Goal: Task Accomplishment & Management: Complete application form

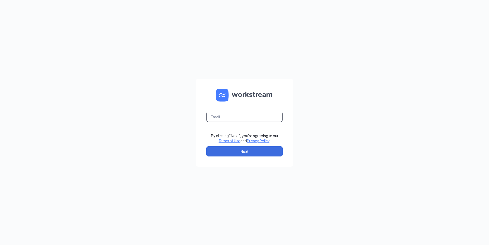
click at [234, 118] on input "text" at bounding box center [244, 117] width 76 height 10
type input "[EMAIL_ADDRESS][DOMAIN_NAME]"
click at [233, 149] on button "Next" at bounding box center [244, 151] width 76 height 10
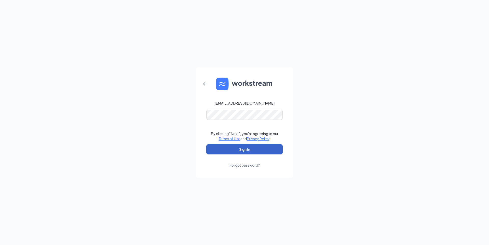
click at [249, 146] on button "Sign In" at bounding box center [244, 149] width 76 height 10
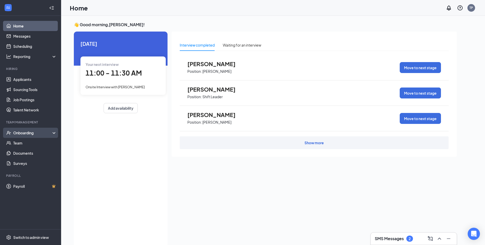
drag, startPoint x: 34, startPoint y: 130, endPoint x: 37, endPoint y: 135, distance: 5.2
click at [36, 130] on div "Onboarding" at bounding box center [30, 133] width 61 height 10
drag, startPoint x: 35, startPoint y: 145, endPoint x: 46, endPoint y: 129, distance: 19.5
click at [35, 145] on link "Overview" at bounding box center [35, 143] width 44 height 10
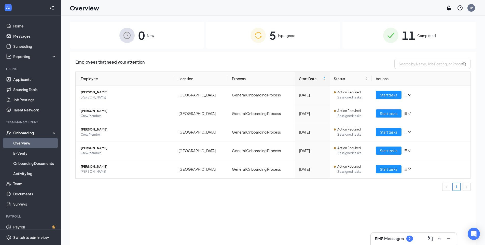
click at [262, 37] on img at bounding box center [257, 35] width 15 height 15
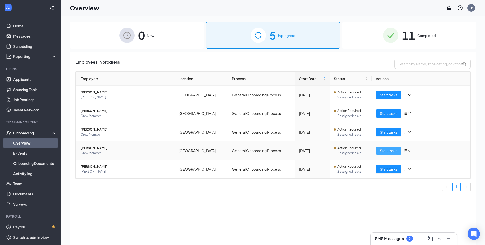
click at [393, 151] on span "Start tasks" at bounding box center [389, 151] width 18 height 6
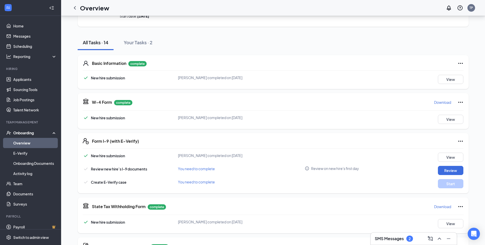
scroll to position [51, 0]
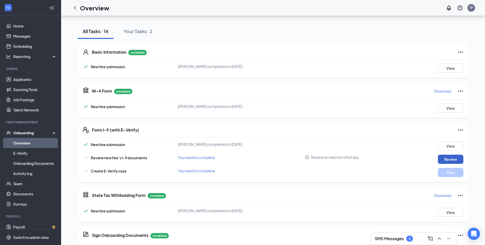
click at [443, 158] on button "Review" at bounding box center [450, 159] width 25 height 9
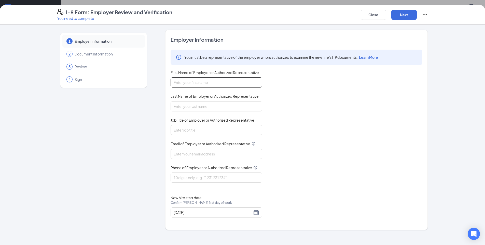
click at [210, 80] on input "First Name of Employer or Authorized Representative" at bounding box center [217, 82] width 92 height 10
type input "[PERSON_NAME]"
drag, startPoint x: 210, startPoint y: 108, endPoint x: 216, endPoint y: 110, distance: 6.8
click at [210, 108] on input "Last Name of Employer or Authorized Representative" at bounding box center [217, 106] width 92 height 10
type input "[PERSON_NAME]"
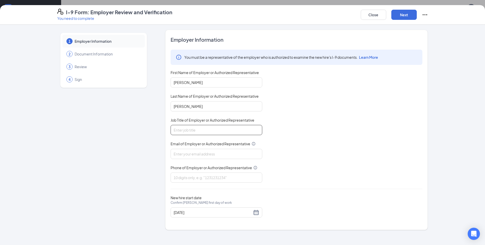
click at [199, 129] on input "Job Title of Employer or Authorized Representative" at bounding box center [217, 130] width 92 height 10
type input "General Manager"
click at [200, 154] on input "Email of Employer or Authorized Representative" at bounding box center [217, 154] width 92 height 10
type input "[EMAIL_ADDRESS][DOMAIN_NAME]"
click at [199, 178] on input "Phone of Employer or Authorized Representative" at bounding box center [217, 178] width 92 height 10
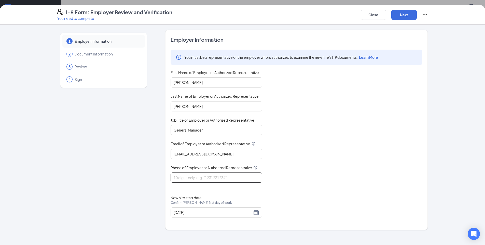
type input "8432172716"
click at [406, 13] on button "Next" at bounding box center [403, 15] width 25 height 10
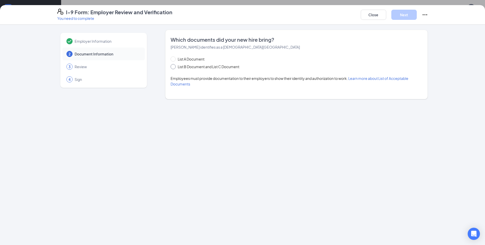
click at [194, 65] on span "List B Document and List C Document" at bounding box center [209, 67] width 66 height 6
click at [174, 65] on input "List B Document and List C Document" at bounding box center [173, 66] width 4 height 4
radio input "true"
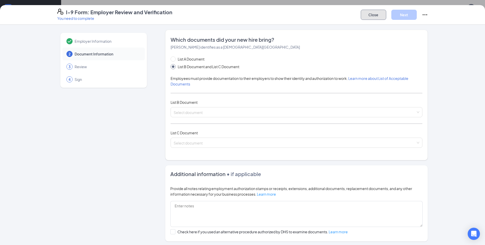
click at [370, 19] on button "Close" at bounding box center [373, 15] width 25 height 10
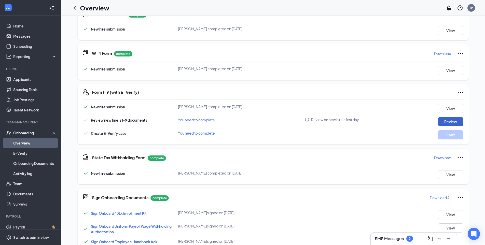
scroll to position [127, 0]
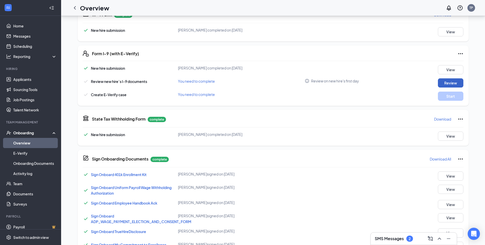
click at [449, 83] on button "Review" at bounding box center [450, 82] width 25 height 9
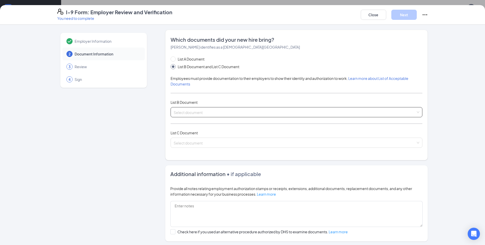
drag, startPoint x: 248, startPoint y: 110, endPoint x: 243, endPoint y: 108, distance: 4.7
click at [247, 110] on input "search" at bounding box center [295, 111] width 242 height 8
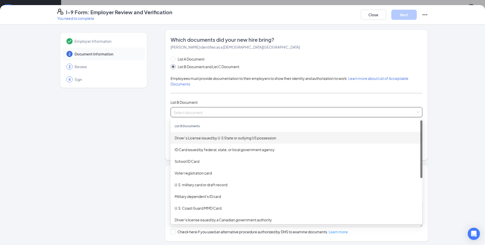
click at [261, 138] on div "Driver’s License issued by U.S State or outlying US possession" at bounding box center [297, 138] width 244 height 6
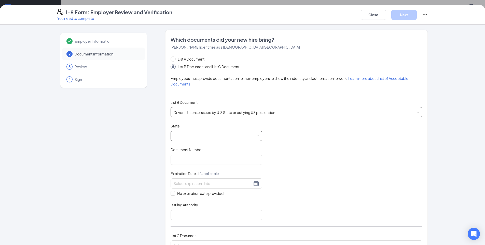
click at [251, 137] on span at bounding box center [217, 136] width 86 height 10
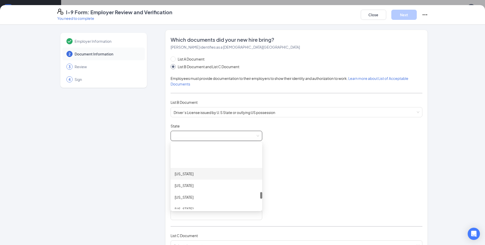
scroll to position [484, 0]
click at [211, 180] on div "[US_STATE]" at bounding box center [216, 182] width 83 height 6
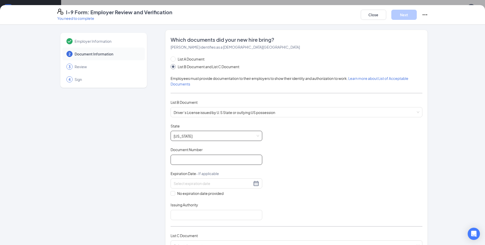
click at [220, 161] on input "Document Number" at bounding box center [217, 160] width 92 height 10
type input "105375397"
click at [245, 185] on input at bounding box center [213, 184] width 78 height 6
click at [222, 219] on div "13" at bounding box center [222, 221] width 6 height 6
type input "[DATE]"
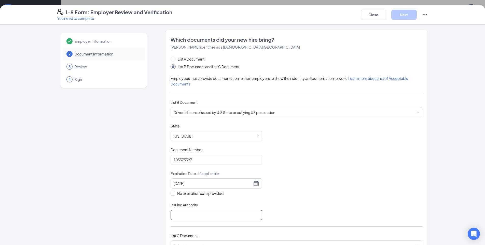
click at [218, 216] on input "Issuing Authority" at bounding box center [217, 215] width 92 height 10
type input "SC"
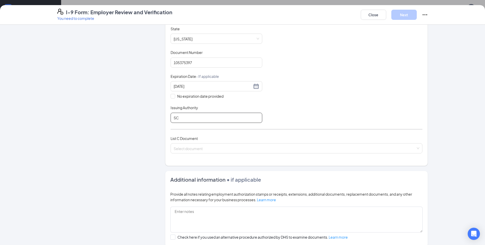
scroll to position [102, 0]
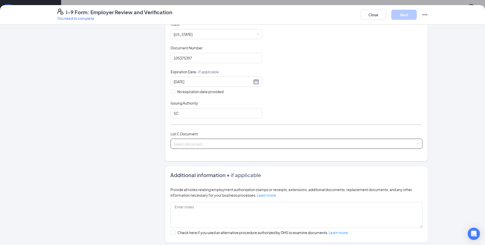
click at [351, 143] on input "search" at bounding box center [295, 143] width 242 height 8
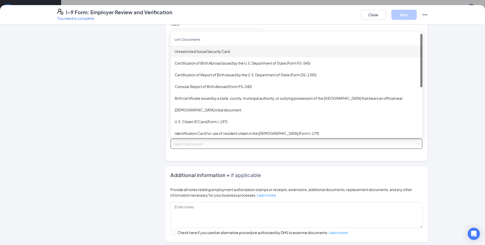
click at [236, 49] on div "Unrestricted Social Security Card" at bounding box center [297, 52] width 244 height 6
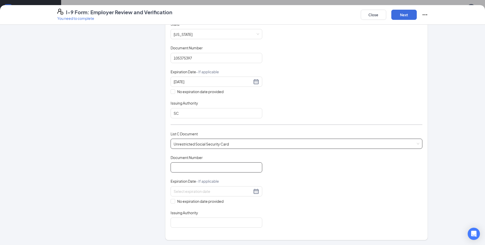
click at [187, 167] on input "Document Number" at bounding box center [217, 167] width 92 height 10
type input "655149826"
click at [171, 199] on input "No expiration date provided" at bounding box center [173, 201] width 4 height 4
checkbox input "true"
click at [180, 222] on input "Issuing Authority" at bounding box center [217, 224] width 92 height 10
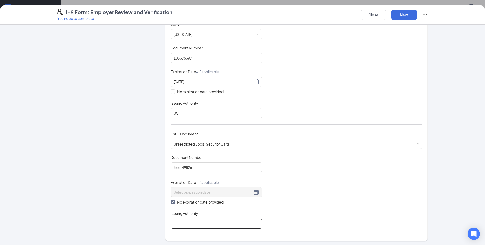
type input "SC"
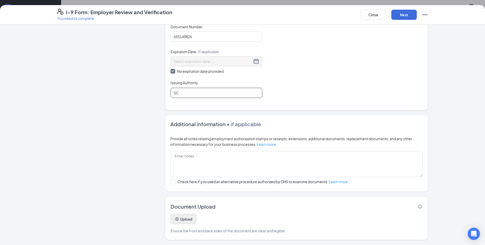
scroll to position [195, 0]
click at [189, 219] on button "Upload" at bounding box center [184, 219] width 26 height 10
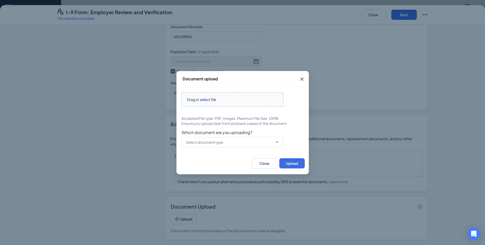
click at [207, 102] on span "select" at bounding box center [205, 100] width 10 height 6
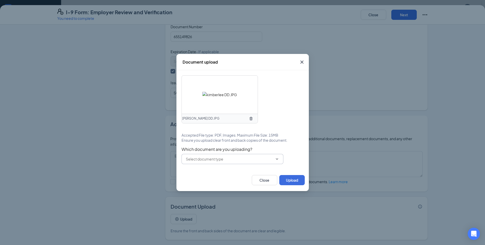
click at [264, 155] on span at bounding box center [232, 159] width 102 height 10
click at [277, 160] on icon "ChevronDown" at bounding box center [277, 159] width 4 height 4
click at [264, 159] on input "text" at bounding box center [229, 159] width 87 height 6
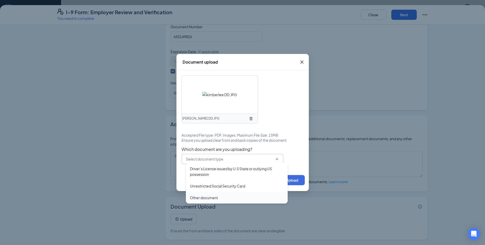
click at [224, 199] on div "Other document" at bounding box center [237, 198] width 94 height 6
type input "Other document"
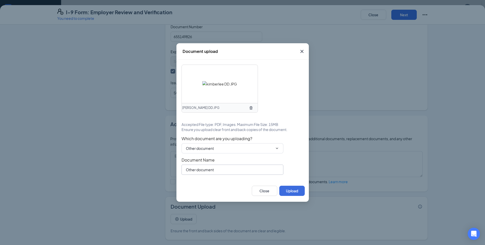
click at [223, 169] on input "Other document" at bounding box center [232, 170] width 102 height 10
type input "O"
type input "Direct Deposit"
click at [289, 192] on button "Upload" at bounding box center [291, 191] width 25 height 10
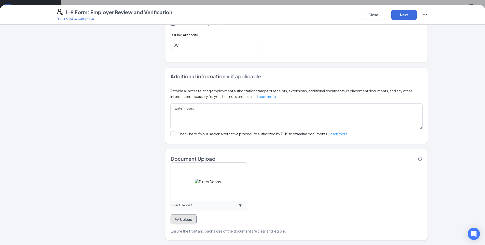
scroll to position [281, 0]
click at [181, 217] on button "Upload" at bounding box center [184, 219] width 26 height 10
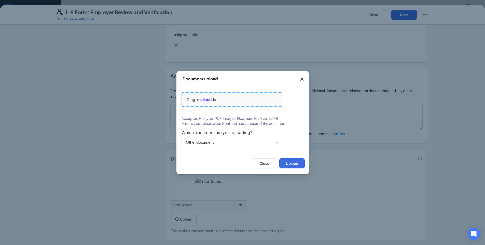
click at [203, 100] on span "select" at bounding box center [205, 100] width 10 height 6
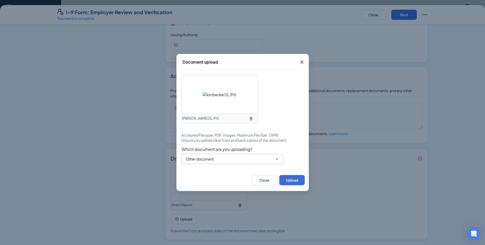
click at [275, 146] on div "[PERSON_NAME] DL.JPG Accepted File type: PDF, Images. Maximum File Size: 15MB E…" at bounding box center [242, 119] width 122 height 89
click at [274, 157] on span "Other document Driver’s License issued by [DEMOGRAPHIC_DATA] State or outlying …" at bounding box center [232, 159] width 102 height 10
click at [280, 159] on span "Other document Driver’s License issued by [DEMOGRAPHIC_DATA] State or outlying …" at bounding box center [232, 159] width 102 height 10
click at [276, 159] on icon "ChevronDown" at bounding box center [277, 158] width 2 height 1
click at [263, 160] on input "Other document" at bounding box center [229, 159] width 87 height 6
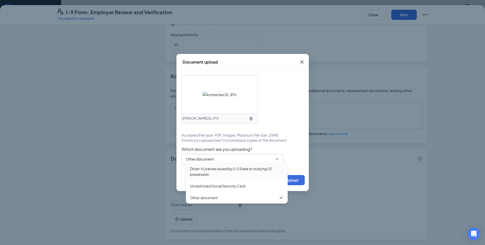
click at [246, 172] on div "Driver’s License issued by U.S State or outlying US possession" at bounding box center [237, 171] width 94 height 11
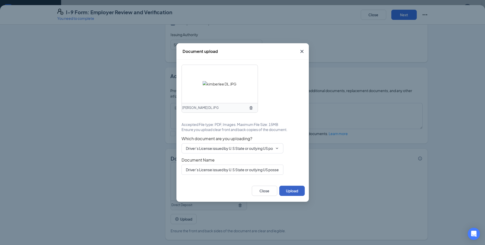
click at [298, 191] on button "Upload" at bounding box center [291, 191] width 25 height 10
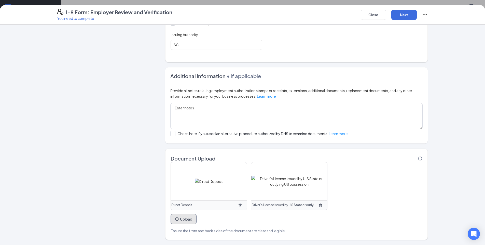
click at [191, 220] on button "Upload" at bounding box center [184, 219] width 26 height 10
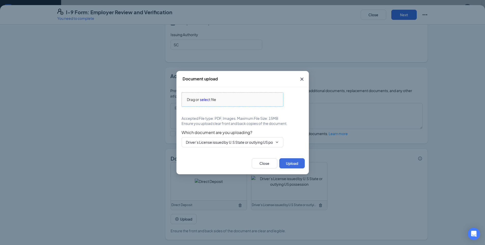
click at [207, 101] on span "select" at bounding box center [205, 100] width 10 height 6
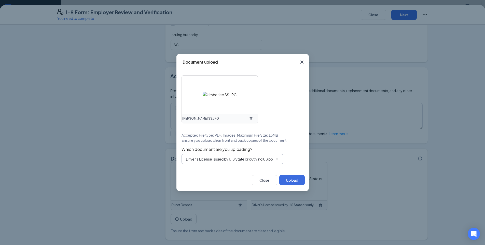
click at [276, 159] on icon "ChevronDown" at bounding box center [277, 159] width 4 height 4
click at [276, 158] on icon "ChevronDown" at bounding box center [277, 159] width 4 height 4
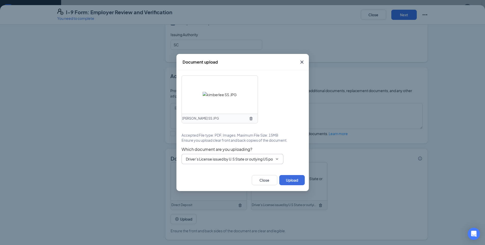
scroll to position [0, 16]
click at [259, 161] on input "Driver’s License issued by U.S State or outlying US possession" at bounding box center [229, 159] width 87 height 6
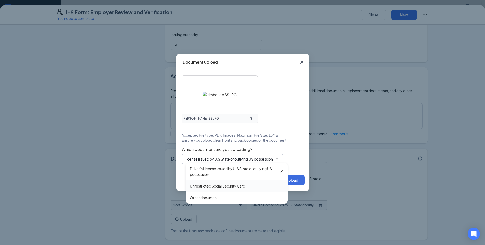
scroll to position [0, 0]
click at [238, 187] on div "Unrestricted Social Security Card" at bounding box center [217, 186] width 55 height 6
type input "Unrestricted Social Security Card"
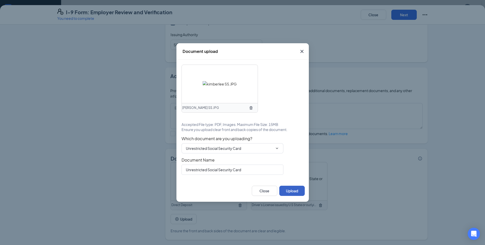
click at [288, 191] on button "Upload" at bounding box center [291, 191] width 25 height 10
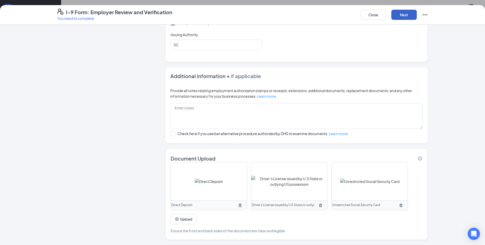
click at [398, 15] on button "Next" at bounding box center [403, 15] width 25 height 10
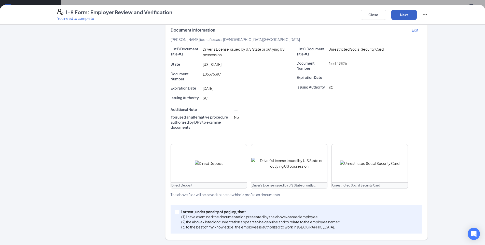
scroll to position [103, 0]
click at [181, 211] on p "I attest, under penalty of perjury, that:" at bounding box center [260, 211] width 159 height 5
click at [178, 211] on input "I attest, under penalty of [PERSON_NAME], that: (1) I have examined the documen…" at bounding box center [177, 212] width 4 height 4
checkbox input "true"
click at [405, 14] on button "Next" at bounding box center [403, 15] width 25 height 10
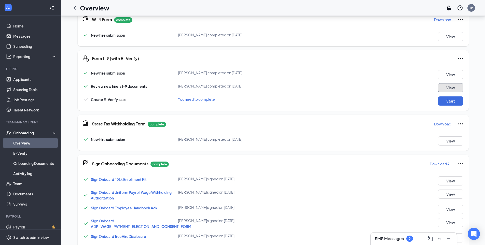
scroll to position [119, 0]
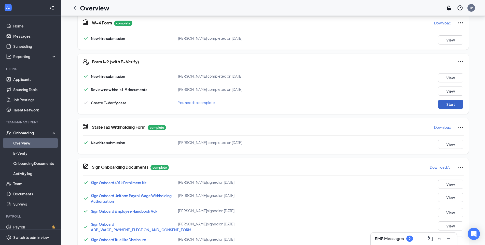
click at [455, 104] on button "Start" at bounding box center [450, 104] width 25 height 9
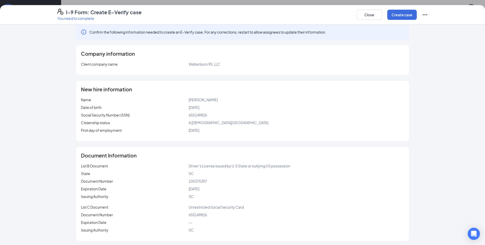
scroll to position [7, 0]
click at [409, 16] on button "Create case" at bounding box center [402, 15] width 30 height 10
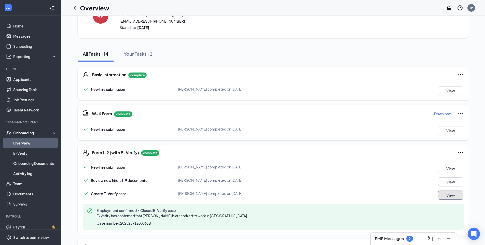
scroll to position [0, 0]
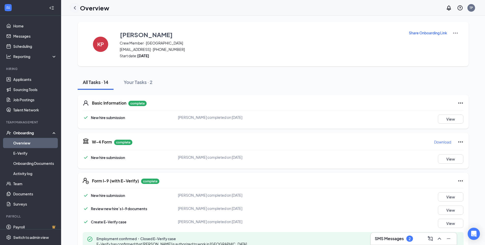
click at [79, 8] on div at bounding box center [75, 8] width 10 height 10
click at [77, 8] on icon "ChevronLeft" at bounding box center [75, 8] width 6 height 6
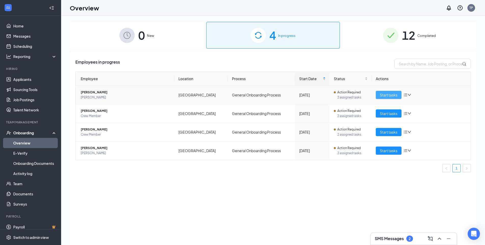
click at [395, 95] on span "Start tasks" at bounding box center [389, 95] width 18 height 6
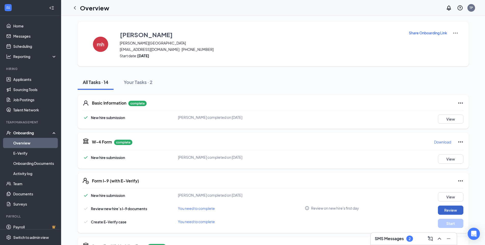
click at [454, 211] on button "Review" at bounding box center [450, 210] width 25 height 9
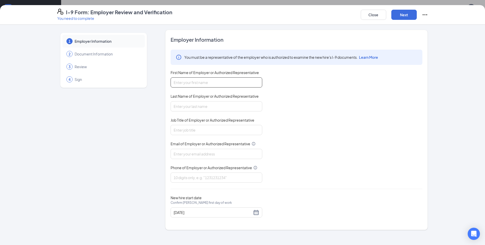
click at [208, 78] on input "First Name of Employer or Authorized Representative" at bounding box center [217, 82] width 92 height 10
type input "[PERSON_NAME]"
click at [210, 104] on input "Last Name of Employer or Authorized Representative" at bounding box center [217, 106] width 92 height 10
type input "[PERSON_NAME]"
click at [208, 129] on input "Job Title of Employer or Authorized Representative" at bounding box center [217, 130] width 92 height 10
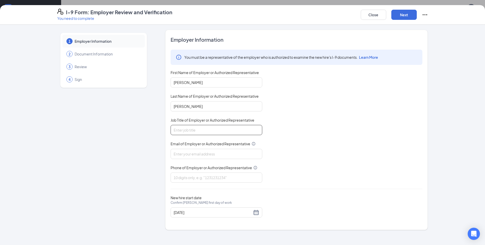
type input "General Manager"
drag, startPoint x: 207, startPoint y: 151, endPoint x: 206, endPoint y: 155, distance: 4.2
click at [207, 151] on input "Email of Employer or Authorized Representative" at bounding box center [217, 154] width 92 height 10
type input "[EMAIL_ADDRESS][DOMAIN_NAME]"
click at [205, 177] on input "Phone of Employer or Authorized Representative" at bounding box center [217, 178] width 92 height 10
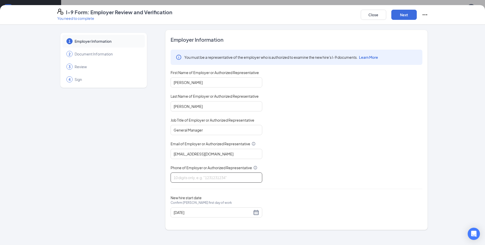
type input "8432172716"
click at [398, 13] on button "Next" at bounding box center [403, 15] width 25 height 10
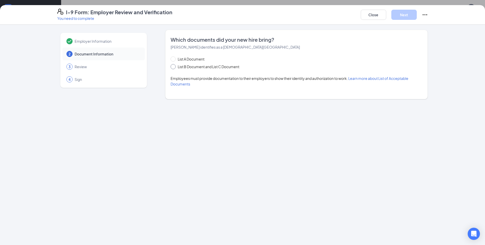
click at [177, 67] on span "List B Document and List C Document" at bounding box center [209, 67] width 66 height 6
click at [174, 67] on input "List B Document and List C Document" at bounding box center [173, 66] width 4 height 4
radio input "true"
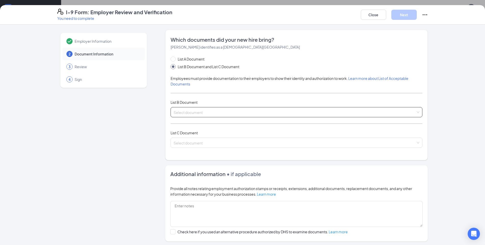
click at [187, 115] on span at bounding box center [295, 112] width 242 height 10
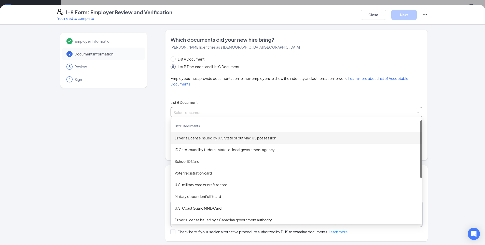
click at [209, 137] on div "Driver’s License issued by U.S State or outlying US possession" at bounding box center [297, 138] width 244 height 6
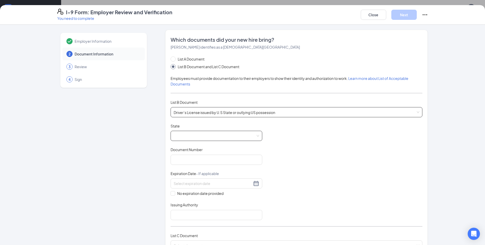
click at [209, 136] on span at bounding box center [217, 136] width 86 height 10
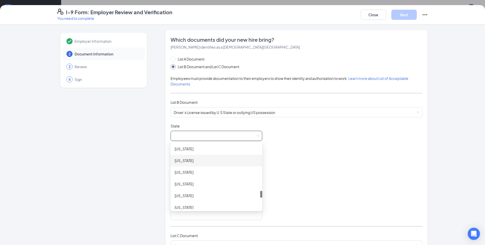
scroll to position [458, 0]
click at [201, 185] on div "[US_STATE]" at bounding box center [216, 182] width 83 height 6
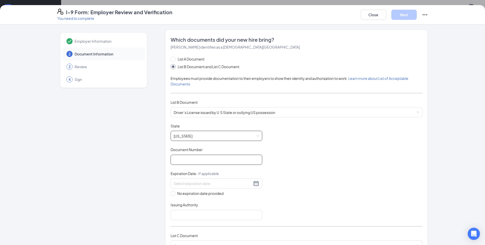
click at [209, 163] on input "Document Number" at bounding box center [217, 160] width 92 height 10
type input "106917997"
click at [220, 185] on input at bounding box center [213, 184] width 78 height 6
click at [224, 220] on div "9" at bounding box center [222, 221] width 6 height 6
type input "[DATE]"
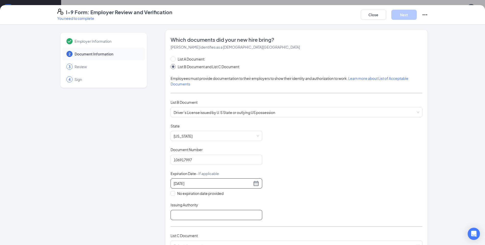
click at [224, 215] on input "Issuing Authority" at bounding box center [217, 215] width 92 height 10
type input "SC"
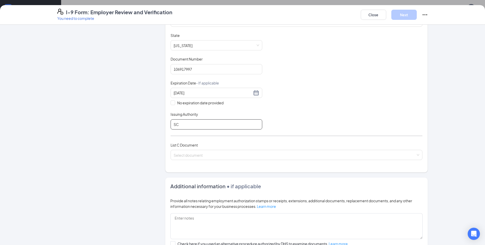
scroll to position [153, 0]
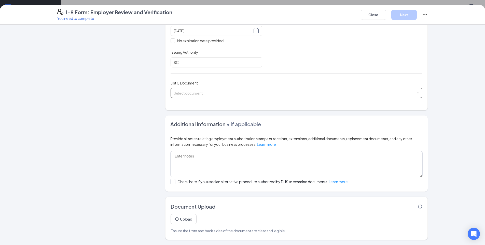
click at [259, 93] on input "search" at bounding box center [295, 92] width 242 height 8
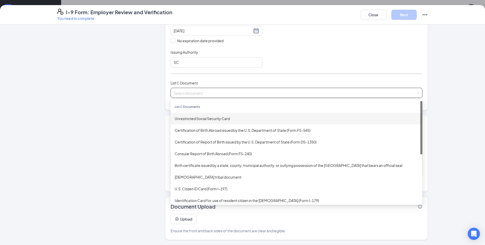
click at [250, 117] on div "Unrestricted Social Security Card" at bounding box center [297, 119] width 244 height 6
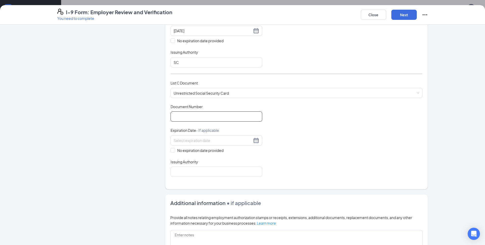
click at [224, 118] on input "Document Number" at bounding box center [217, 116] width 92 height 10
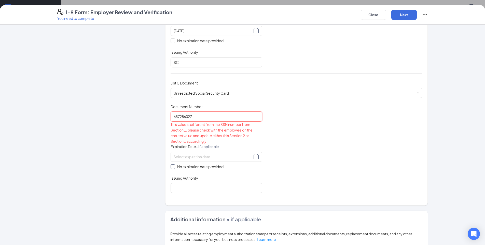
type input "657286027"
click at [171, 167] on input "No expiration date provided" at bounding box center [173, 166] width 4 height 4
checkbox input "true"
click at [201, 112] on input "657286027" at bounding box center [217, 116] width 92 height 10
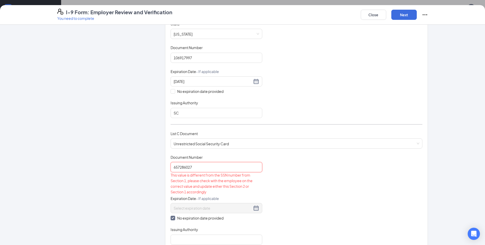
scroll to position [102, 0]
type input "6"
type input "657286027"
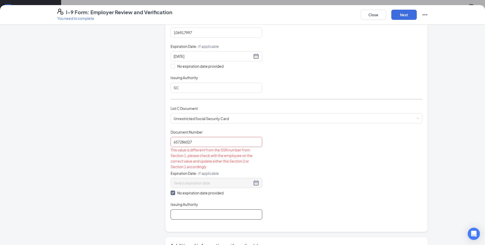
click at [214, 212] on input "Issuing Authority" at bounding box center [217, 214] width 92 height 10
type input "SC"
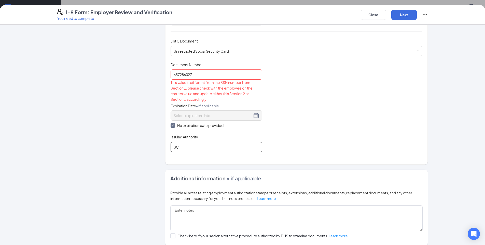
scroll to position [204, 0]
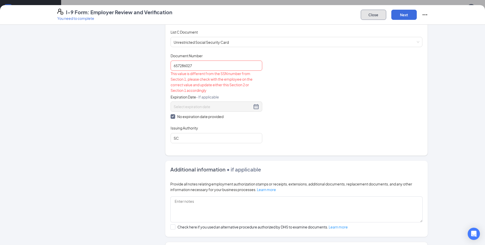
click at [372, 14] on button "Close" at bounding box center [373, 15] width 25 height 10
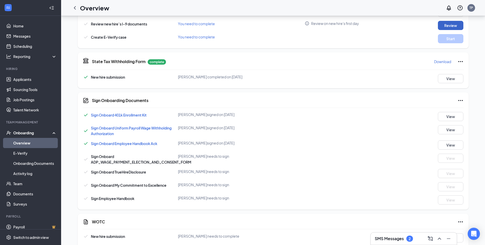
scroll to position [193, 0]
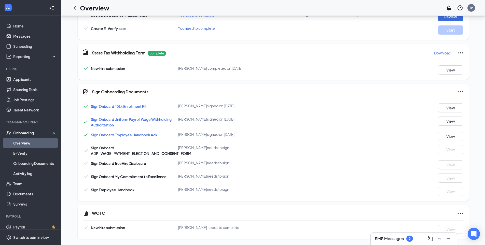
click at [49, 8] on icon "Collapse" at bounding box center [51, 7] width 5 height 5
